Goal: Check status: Check status

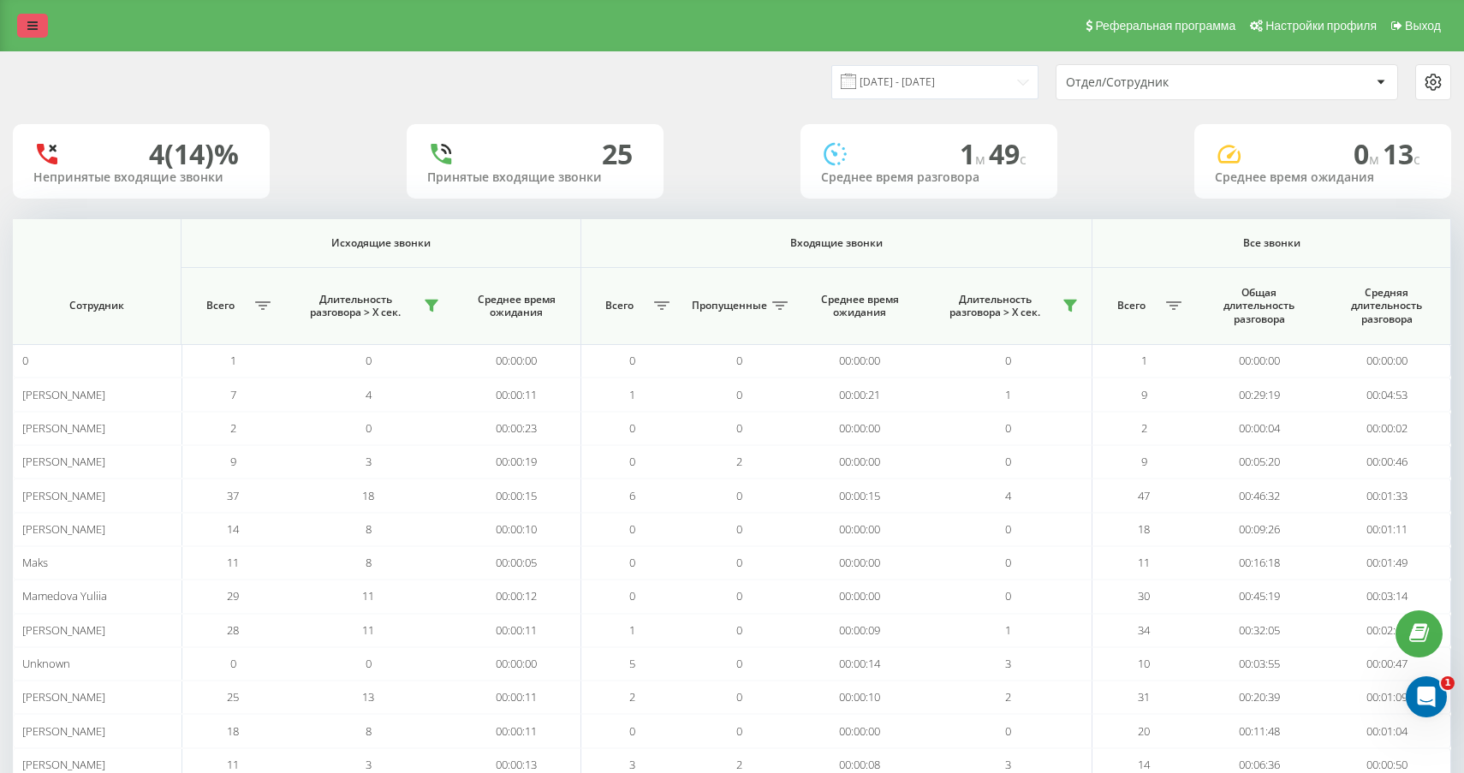
click at [17, 27] on link at bounding box center [32, 26] width 31 height 24
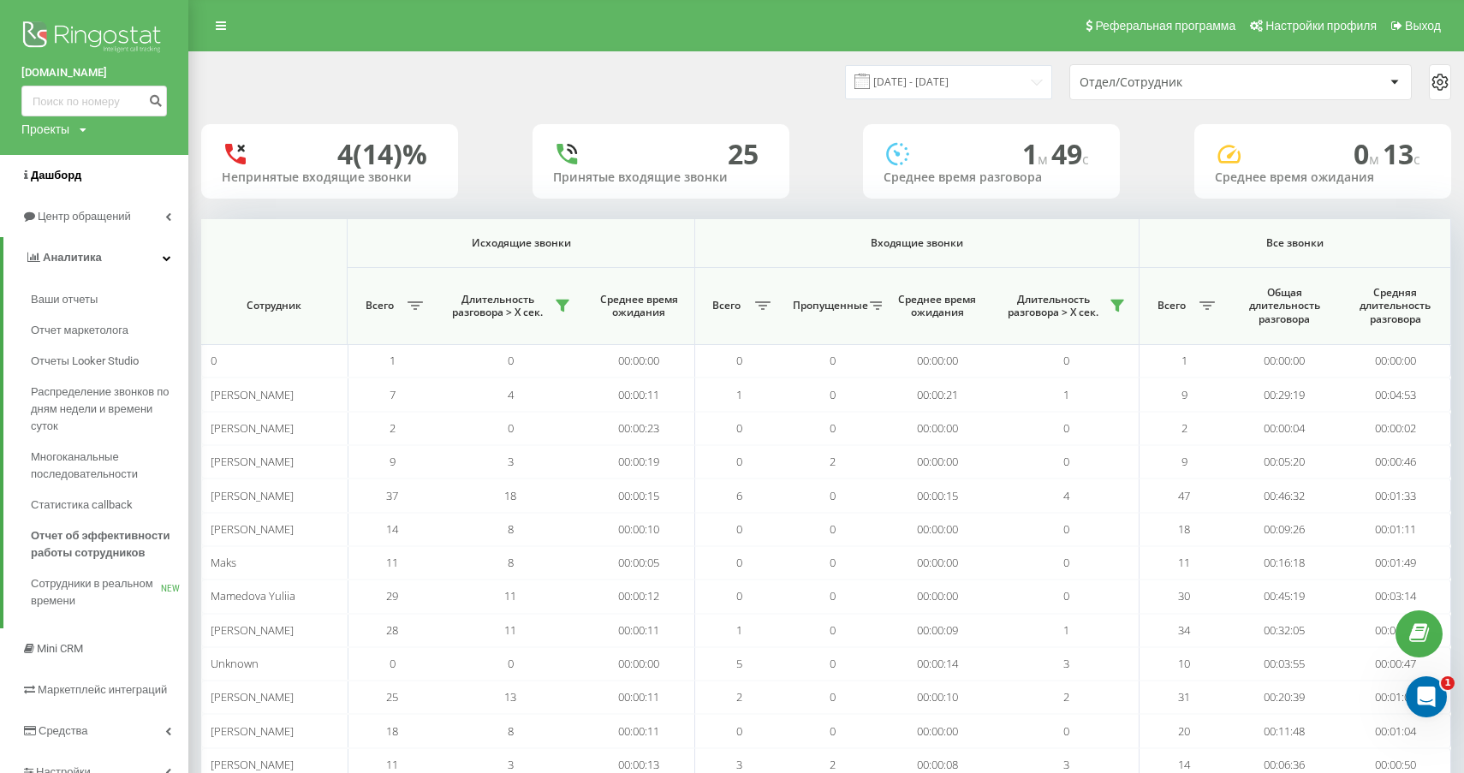
click at [89, 175] on link "Дашборд" at bounding box center [94, 175] width 188 height 41
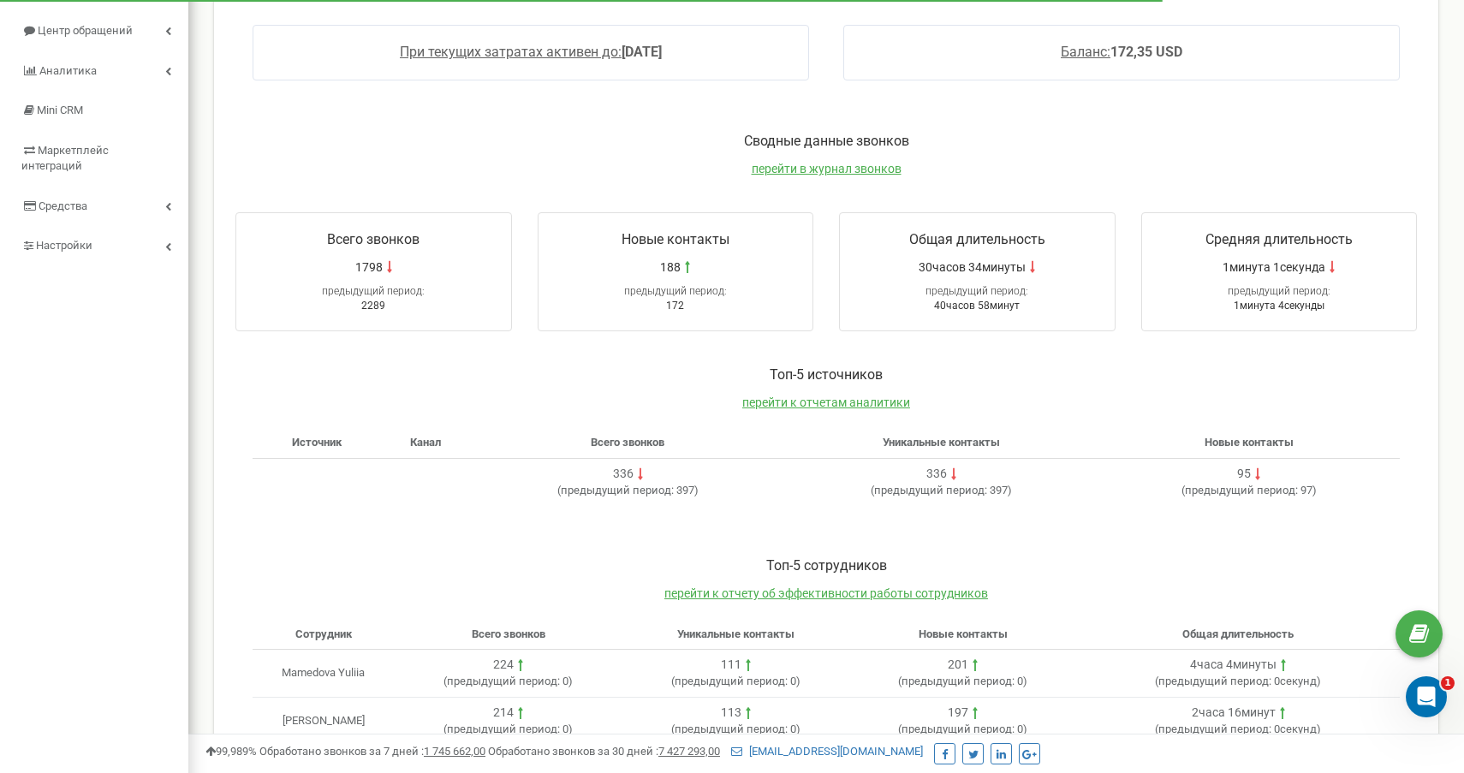
scroll to position [204, 0]
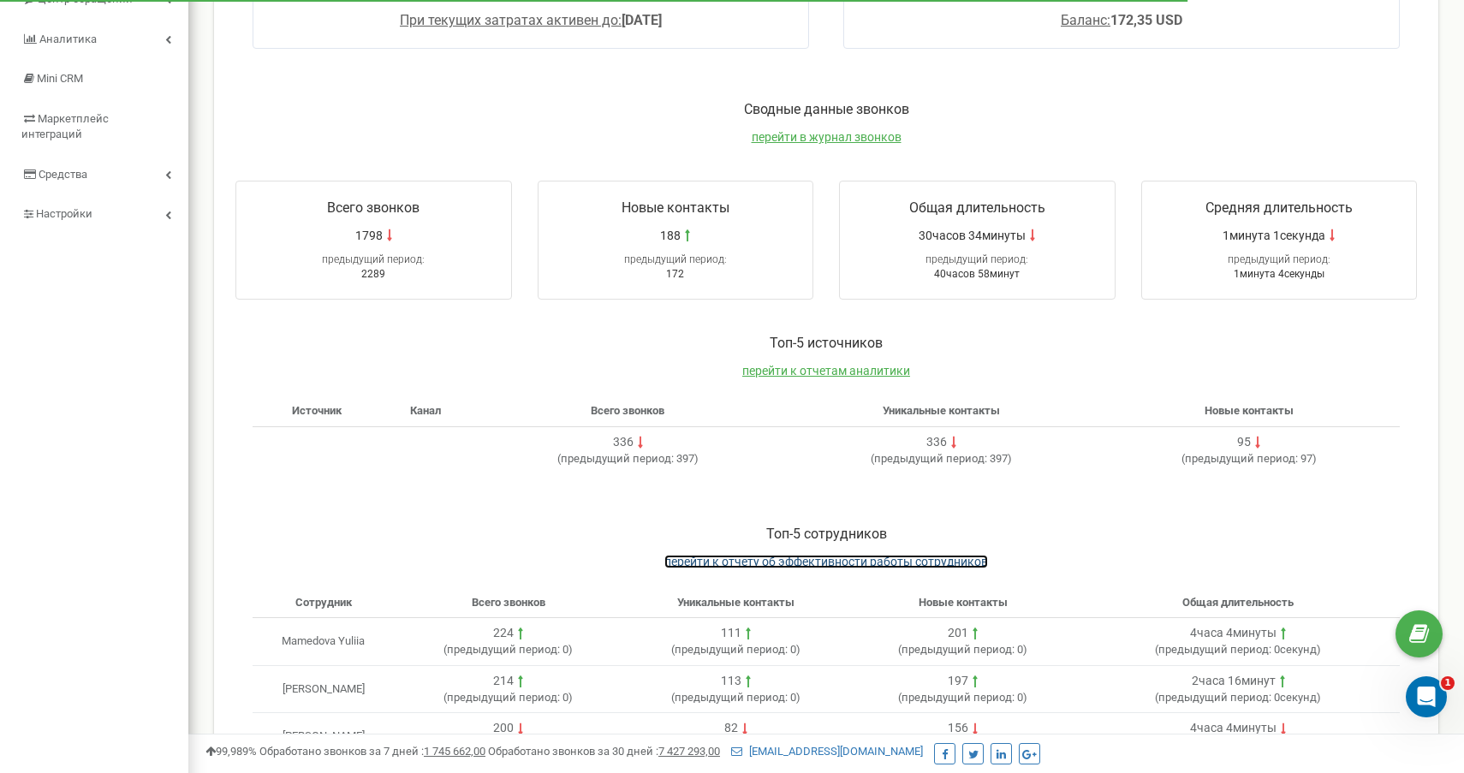
click at [844, 558] on span "перейти к отчету об эффективности работы сотрудников" at bounding box center [826, 562] width 324 height 14
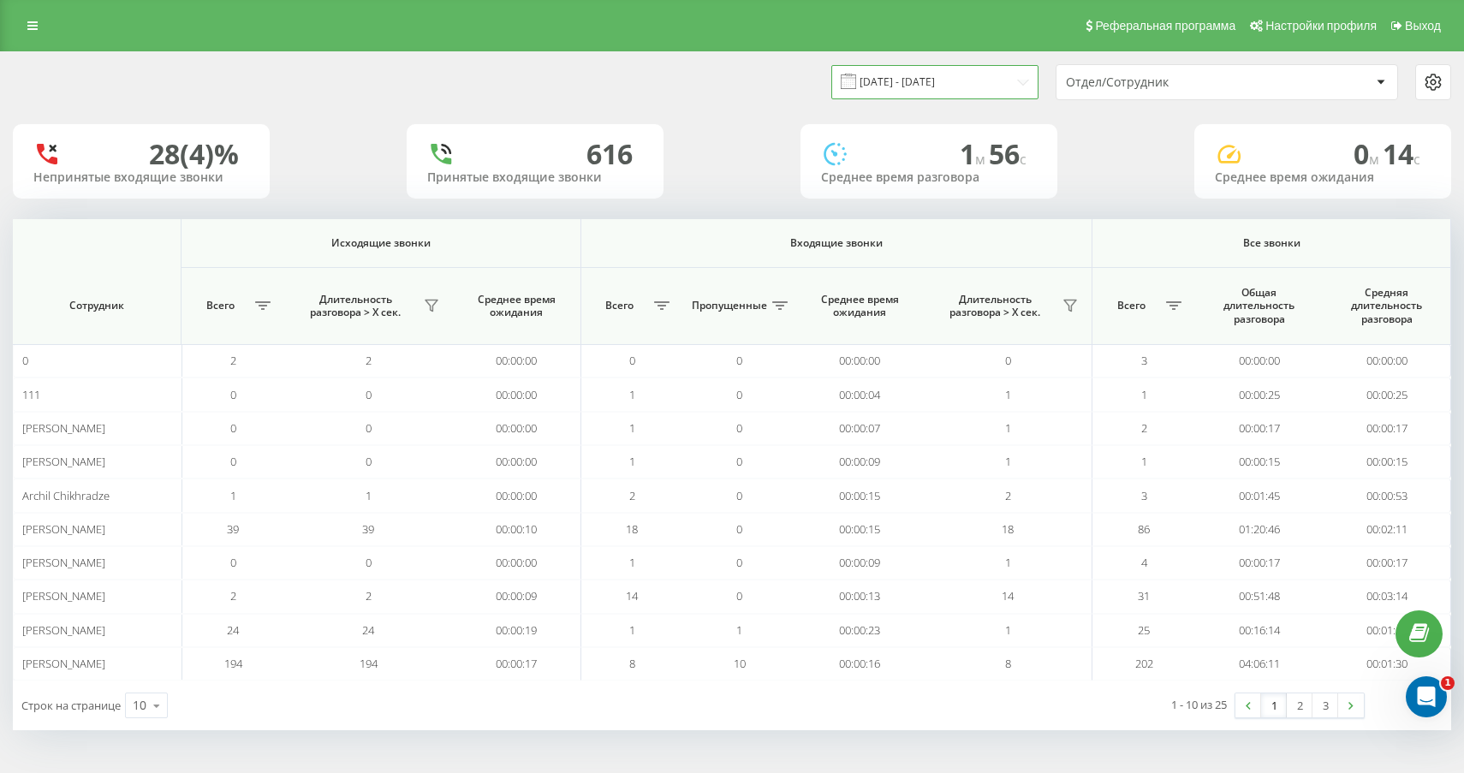
click at [974, 86] on input "[DATE] - [DATE]" at bounding box center [934, 81] width 207 height 33
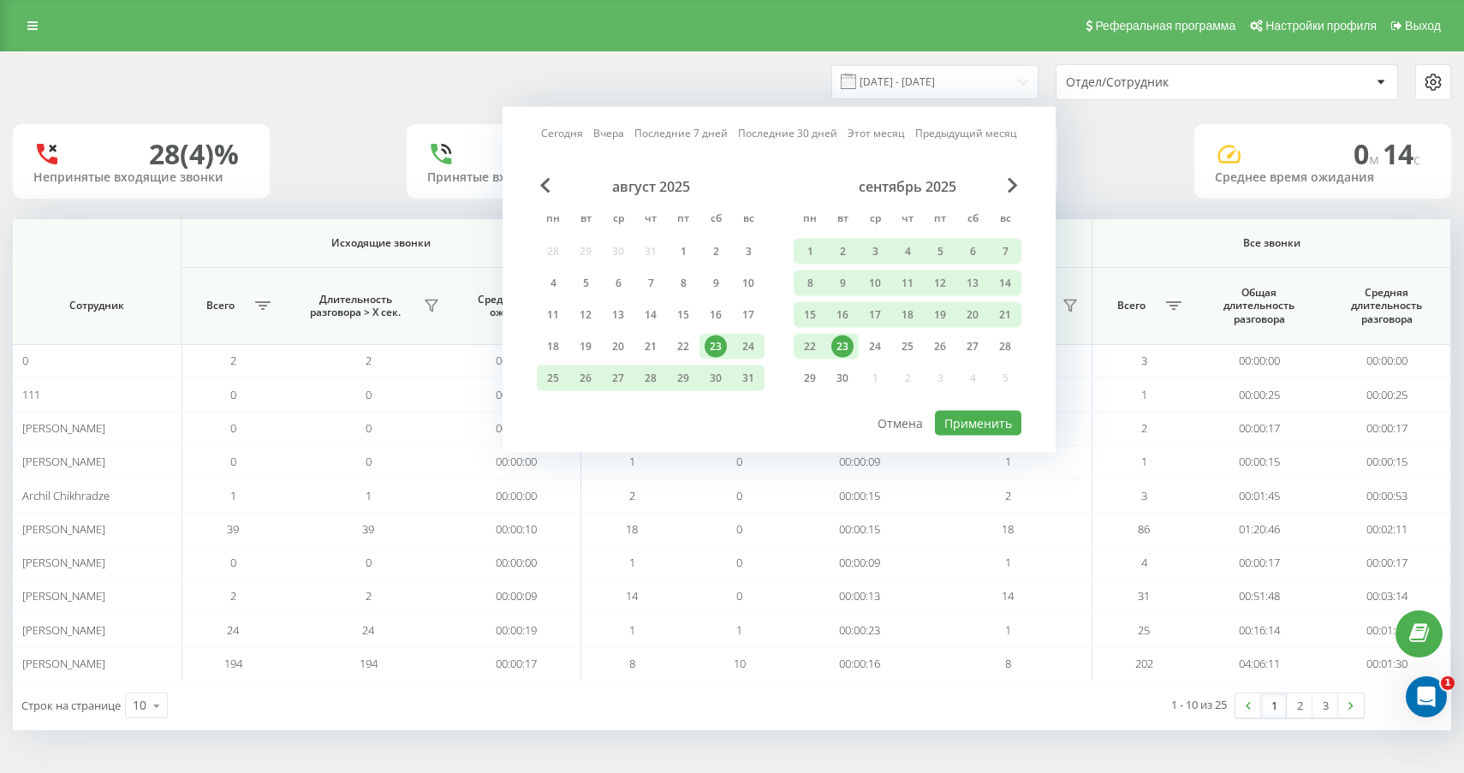
click at [841, 337] on div "23" at bounding box center [842, 347] width 22 height 22
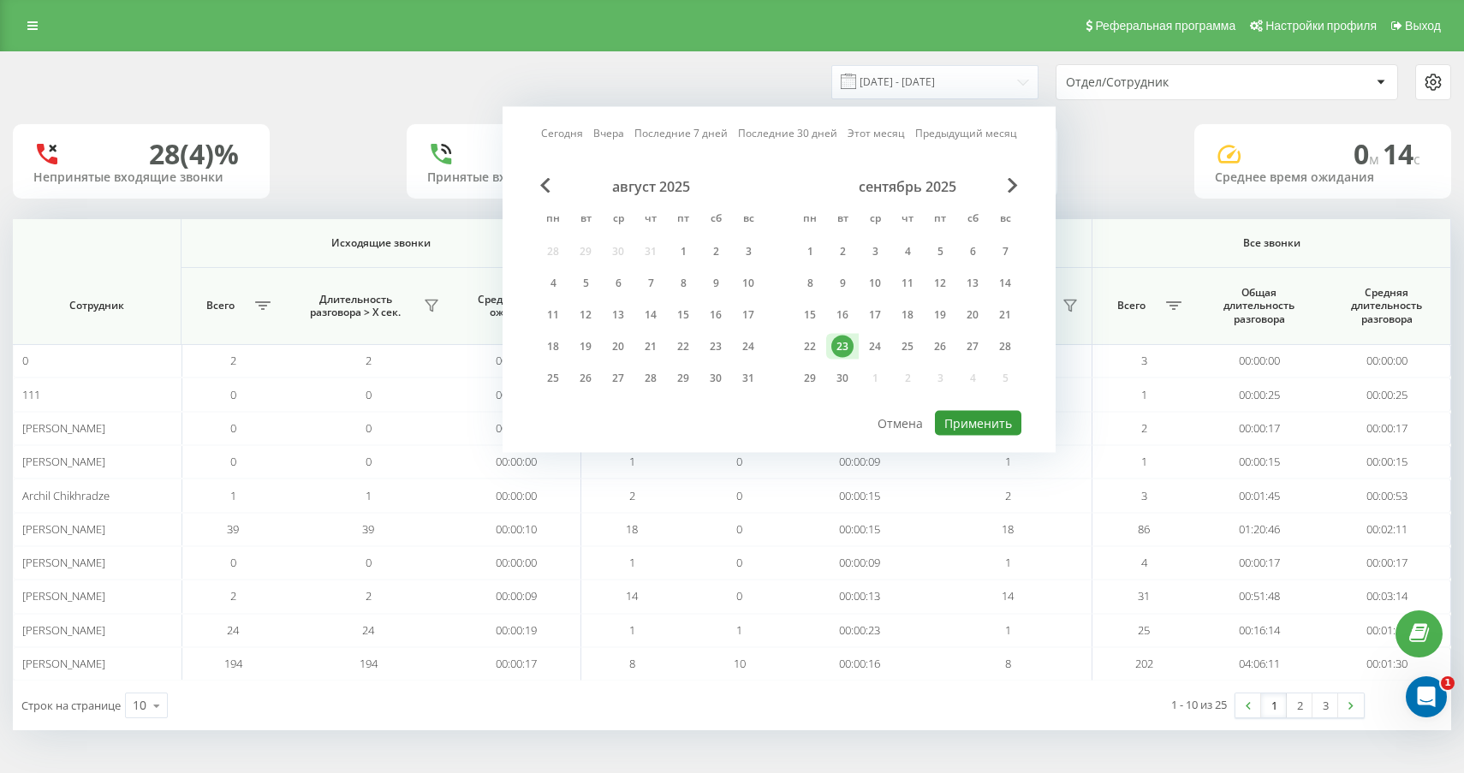
click at [969, 424] on button "Применить" at bounding box center [978, 423] width 86 height 25
type input "[DATE] - [DATE]"
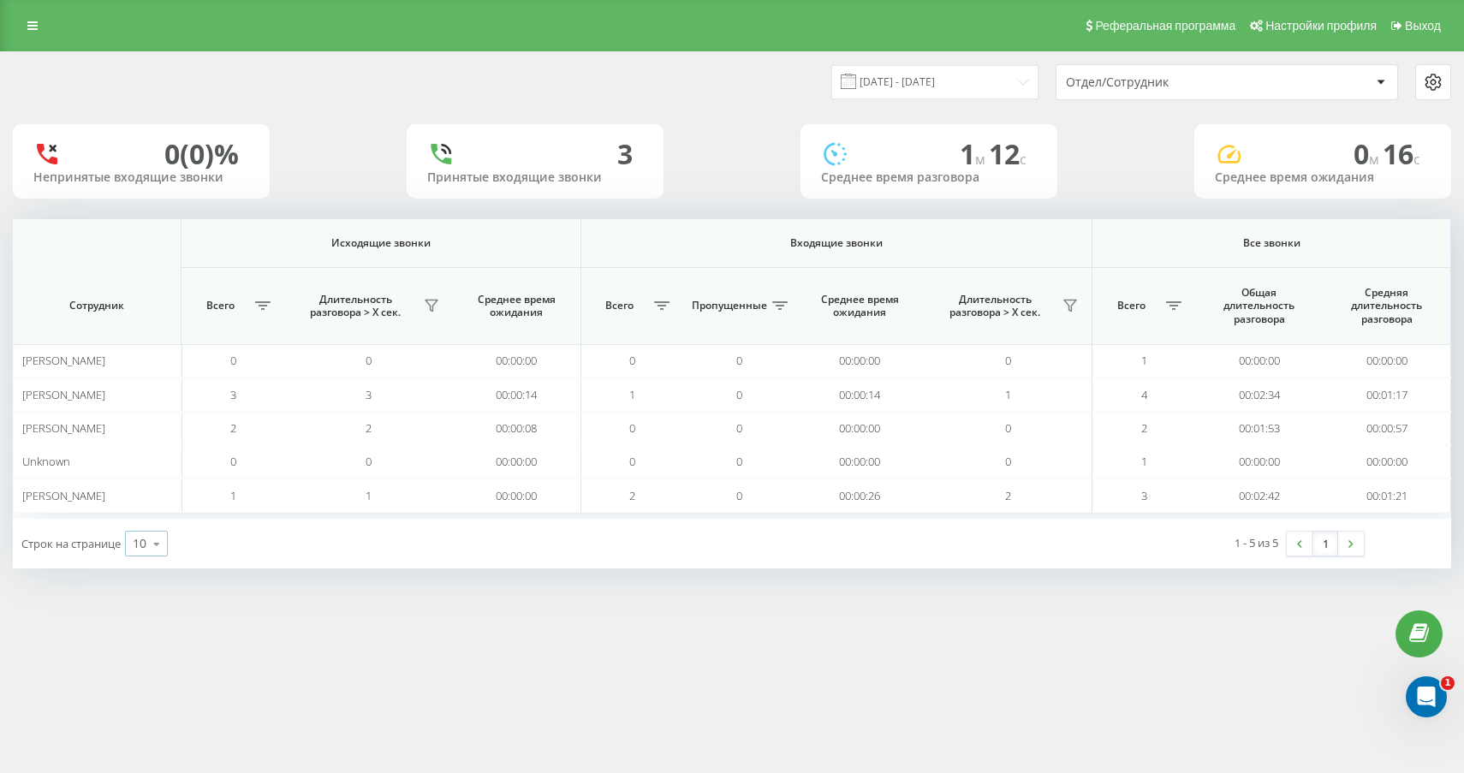
click at [140, 543] on div "10" at bounding box center [140, 543] width 14 height 17
click at [149, 467] on div "25" at bounding box center [146, 469] width 41 height 25
